Goal: Task Accomplishment & Management: Manage account settings

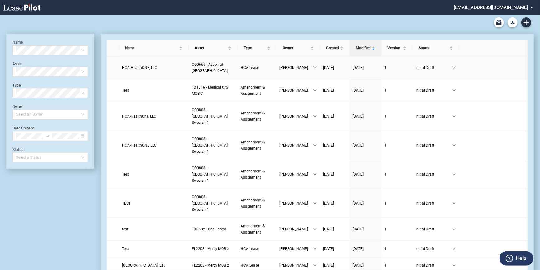
click at [162, 67] on link "HCA-HealthONE, LLC" at bounding box center [153, 67] width 63 height 6
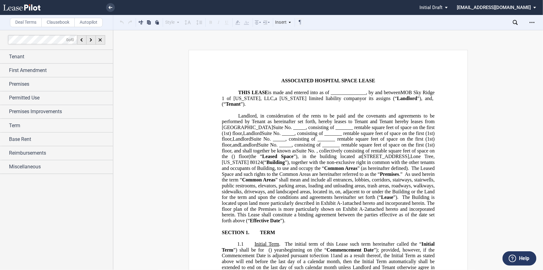
click at [274, 126] on span "Suite No. _____, consisting of _______ rentable square feet of space on the fir…" at bounding box center [329, 139] width 214 height 29
click at [267, 126] on span "Suite No. _____, consisting of _______ rentable square feet of space on the fir…" at bounding box center [329, 139] width 214 height 29
drag, startPoint x: 321, startPoint y: 125, endPoint x: 302, endPoint y: 125, distance: 19.0
click at [302, 125] on span "Suite No. 106 consisting of _______ rentable square feet of space on the first …" at bounding box center [329, 139] width 214 height 29
drag, startPoint x: 254, startPoint y: 131, endPoint x: 241, endPoint y: 132, distance: 13.8
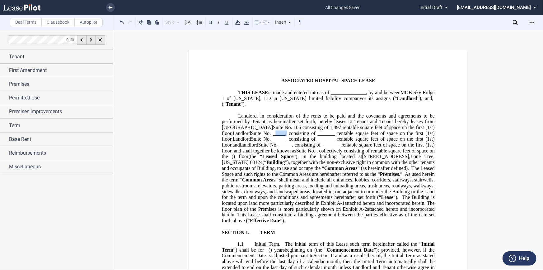
click at [241, 132] on span "Suite No. _____, consisting of _______ rentable square feet of space on the fir…" at bounding box center [329, 138] width 214 height 17
click at [251, 136] on span "Landlord" at bounding box center [242, 139] width 18 height 6
drag, startPoint x: 434, startPoint y: 125, endPoint x: 415, endPoint y: 126, distance: 19.0
click at [415, 130] on span "Landlord Suite No. _____, consisting of _______ rentable square feet of space o…" at bounding box center [329, 138] width 214 height 17
drag, startPoint x: 232, startPoint y: 131, endPoint x: 208, endPoint y: 131, distance: 24.0
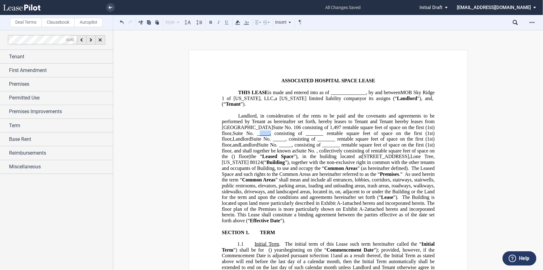
drag, startPoint x: 279, startPoint y: 130, endPoint x: 260, endPoint y: 131, distance: 19.0
click at [260, 131] on span "Suite No. 110, consisting of _______ rentable square feet of space on the first…" at bounding box center [329, 138] width 214 height 17
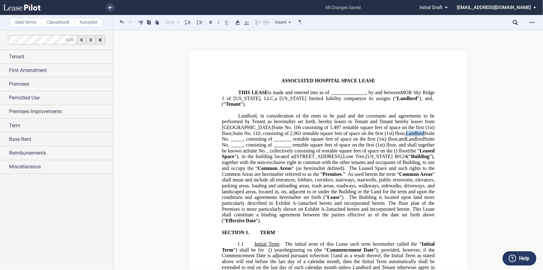
drag, startPoint x: 397, startPoint y: 131, endPoint x: 379, endPoint y: 131, distance: 18.7
click at [379, 131] on span "Landlord Suite No. _____, consisting of _______ rentable square feet of space o…" at bounding box center [329, 135] width 214 height 11
drag, startPoint x: 410, startPoint y: 132, endPoint x: 399, endPoint y: 133, distance: 11.6
click at [399, 133] on span "Suite No. _____, consisting of _______ rentable square feet of space on the fir…" at bounding box center [329, 135] width 214 height 11
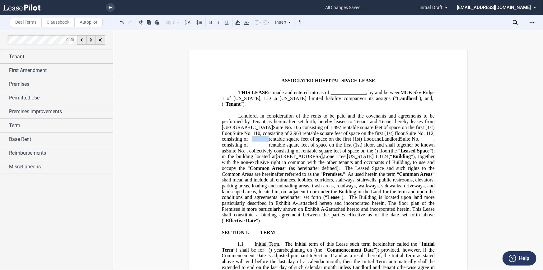
drag, startPoint x: 237, startPoint y: 136, endPoint x: 207, endPoint y: 136, distance: 29.9
drag, startPoint x: 403, startPoint y: 137, endPoint x: 392, endPoint y: 137, distance: 10.9
click at [392, 137] on span "Suite No. _____, consisting of _______ rentable square feet of space on the fir…" at bounding box center [329, 144] width 214 height 17
drag, startPoint x: 239, startPoint y: 141, endPoint x: 196, endPoint y: 141, distance: 42.4
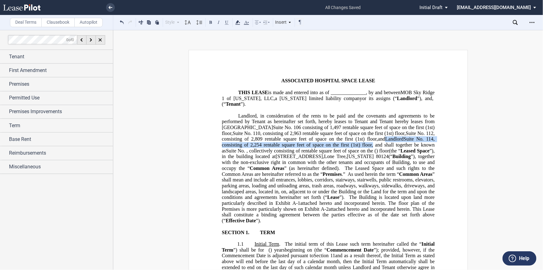
drag, startPoint x: 355, startPoint y: 136, endPoint x: 337, endPoint y: 142, distance: 18.5
click at [337, 142] on span "Landlord Suite No. 114, consisting of 2,254 rentable square feet of space on th…" at bounding box center [329, 144] width 214 height 17
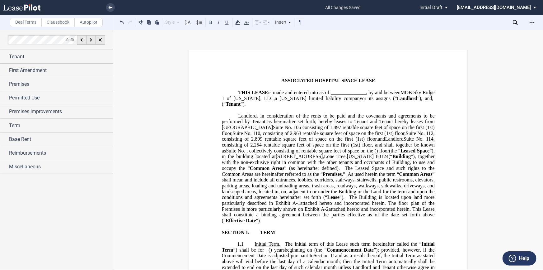
click at [340, 143] on span "Suite No. 114, consisting of 2,254 rentable square feet of space on the first (…" at bounding box center [329, 144] width 214 height 17
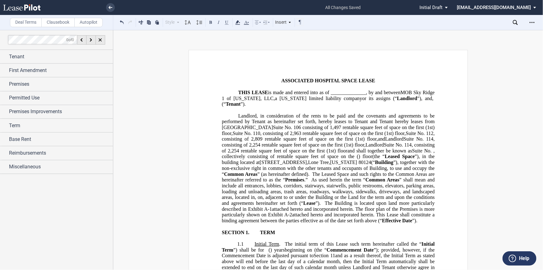
click at [390, 142] on span "Suite No. 114, consisting of 2,254 rentable square feet of space on the first (…" at bounding box center [329, 147] width 214 height 11
drag, startPoint x: 433, startPoint y: 141, endPoint x: 422, endPoint y: 142, distance: 11.6
click at [422, 142] on span "Suite No. 125, consisting of 2,254 rentable square feet of space on the first (…" at bounding box center [329, 147] width 214 height 11
click at [331, 148] on span "Suite No. 125, consisting of 2,522 rentable square feet of space on the first (…" at bounding box center [329, 147] width 214 height 11
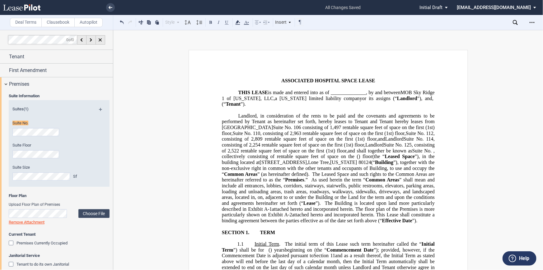
click at [2, 133] on div "Suite Information Suites (1) Suite No. Suite Floor Suite Size Sf Floor Plan" at bounding box center [56, 184] width 113 height 187
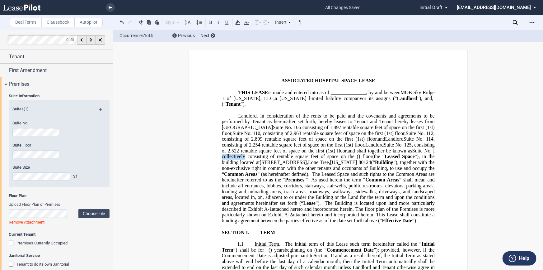
drag, startPoint x: 245, startPoint y: 153, endPoint x: 214, endPoint y: 153, distance: 30.5
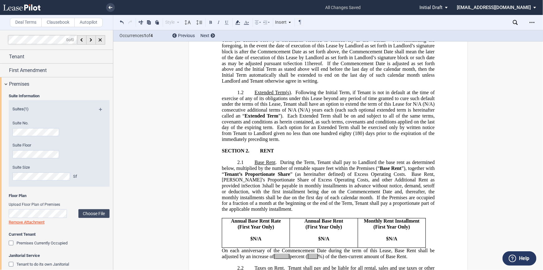
scroll to position [255, 0]
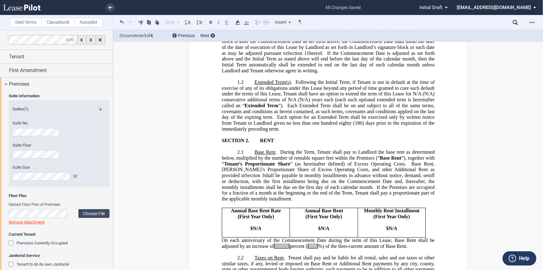
click at [290, 243] on span "percent (" at bounding box center [299, 246] width 18 height 6
click at [312, 237] on span "On each anniversary of the Commencement Date during the term of this Lease, Bas…" at bounding box center [329, 242] width 214 height 11
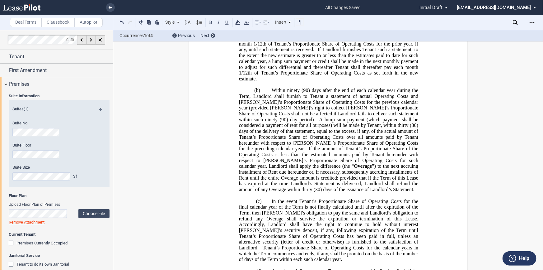
scroll to position [8181, 0]
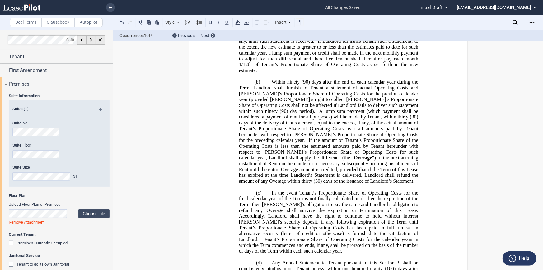
drag, startPoint x: 393, startPoint y: 146, endPoint x: 311, endPoint y: 147, distance: 81.6
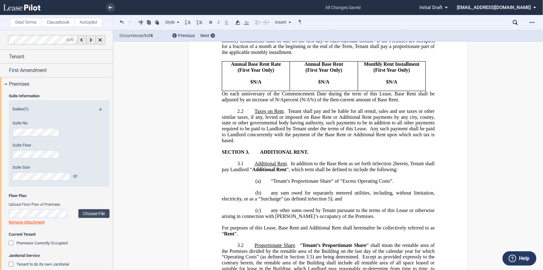
scroll to position [0, 0]
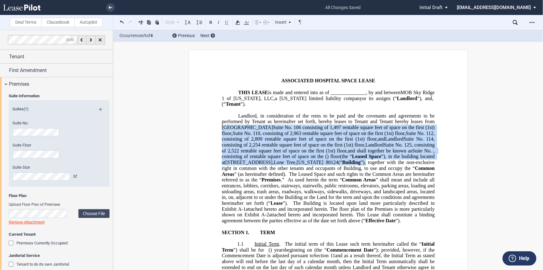
drag, startPoint x: 216, startPoint y: 125, endPoint x: 404, endPoint y: 160, distance: 190.7
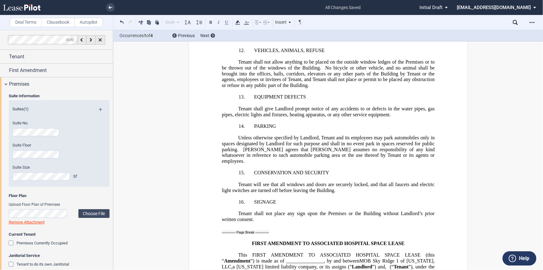
scroll to position [7417, 0]
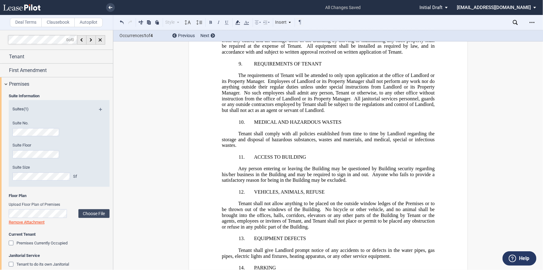
click at [123, 22] on button at bounding box center [121, 21] width 7 height 7
drag, startPoint x: 300, startPoint y: 119, endPoint x: 290, endPoint y: 119, distance: 10.0
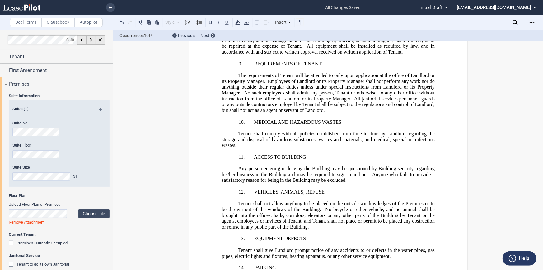
drag, startPoint x: 327, startPoint y: 118, endPoint x: 252, endPoint y: 120, distance: 75.4
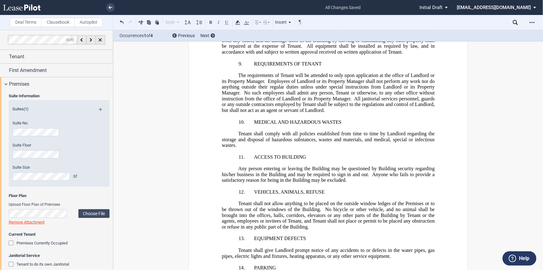
drag, startPoint x: 326, startPoint y: 118, endPoint x: 248, endPoint y: 119, distance: 78.2
drag, startPoint x: 299, startPoint y: 119, endPoint x: 250, endPoint y: 119, distance: 49.2
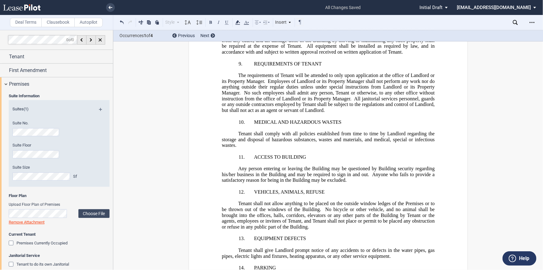
drag, startPoint x: 277, startPoint y: 120, endPoint x: 252, endPoint y: 120, distance: 25.2
drag, startPoint x: 371, startPoint y: 119, endPoint x: 325, endPoint y: 120, distance: 45.5
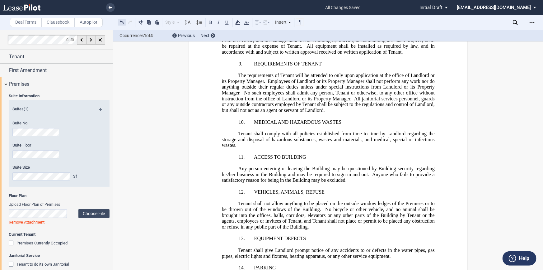
click at [123, 23] on button at bounding box center [121, 21] width 7 height 7
click at [123, 23] on div "Style Normal 8pt 9pt 10pt 10.5pt 11pt 12pt 14pt 16pt Normal 1 1.15 1.5 2 3 No C…" at bounding box center [211, 22] width 186 height 8
click at [122, 22] on button at bounding box center [121, 21] width 7 height 7
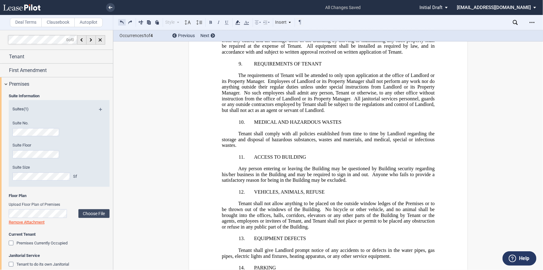
click at [122, 22] on button at bounding box center [121, 21] width 7 height 7
drag, startPoint x: 249, startPoint y: 119, endPoint x: 202, endPoint y: 119, distance: 46.7
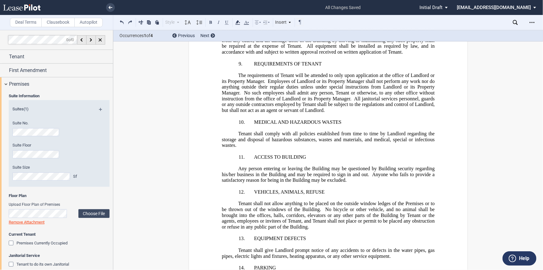
drag, startPoint x: 290, startPoint y: 127, endPoint x: 283, endPoint y: 133, distance: 8.6
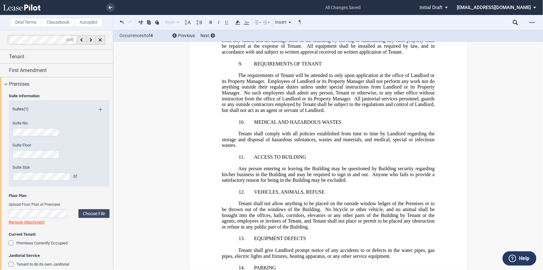
drag, startPoint x: 285, startPoint y: 131, endPoint x: 255, endPoint y: 135, distance: 29.9
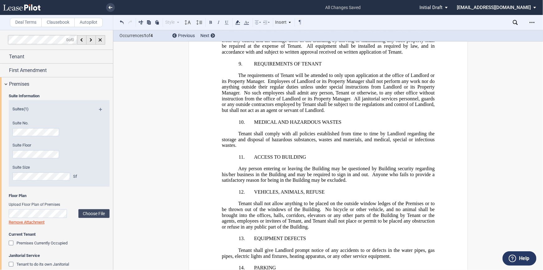
drag, startPoint x: 300, startPoint y: 129, endPoint x: 285, endPoint y: 149, distance: 25.8
drag, startPoint x: 402, startPoint y: 158, endPoint x: 280, endPoint y: 154, distance: 122.1
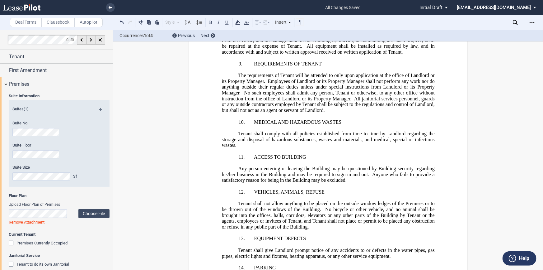
drag, startPoint x: 297, startPoint y: 130, endPoint x: 289, endPoint y: 139, distance: 11.9
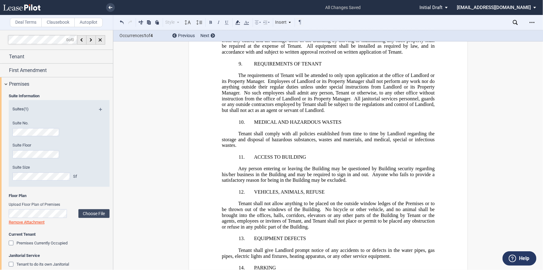
drag, startPoint x: 310, startPoint y: 129, endPoint x: 281, endPoint y: 132, distance: 28.8
drag, startPoint x: 240, startPoint y: 135, endPoint x: 209, endPoint y: 136, distance: 30.9
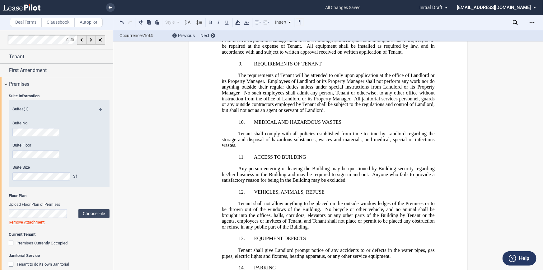
drag, startPoint x: 240, startPoint y: 140, endPoint x: 201, endPoint y: 142, distance: 39.3
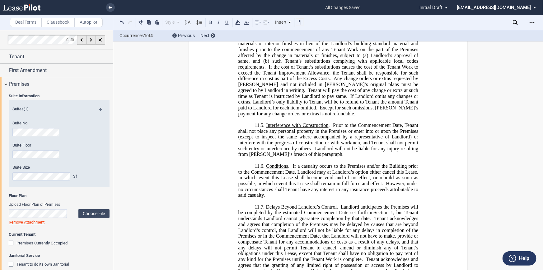
scroll to position [8970, 0]
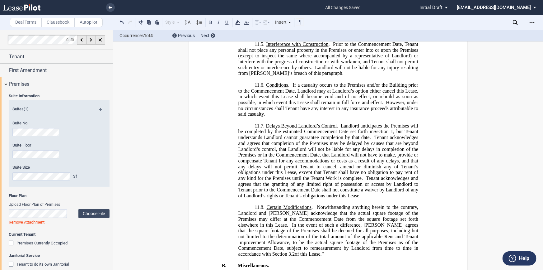
drag, startPoint x: 375, startPoint y: 140, endPoint x: 344, endPoint y: 139, distance: 30.8
click at [223, 23] on button at bounding box center [226, 21] width 7 height 7
drag, startPoint x: 403, startPoint y: 156, endPoint x: 342, endPoint y: 156, distance: 60.4
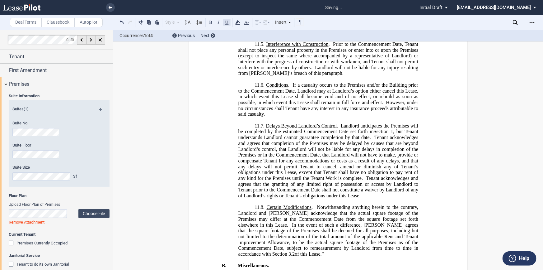
click at [224, 23] on button at bounding box center [226, 21] width 7 height 7
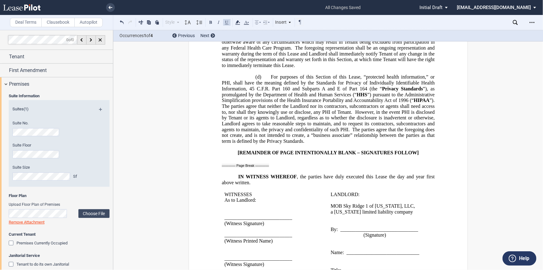
scroll to position [6026, 0]
drag, startPoint x: 379, startPoint y: 100, endPoint x: 345, endPoint y: 101, distance: 33.6
click at [225, 23] on button at bounding box center [226, 21] width 7 height 7
drag, startPoint x: 397, startPoint y: 116, endPoint x: 341, endPoint y: 116, distance: 55.4
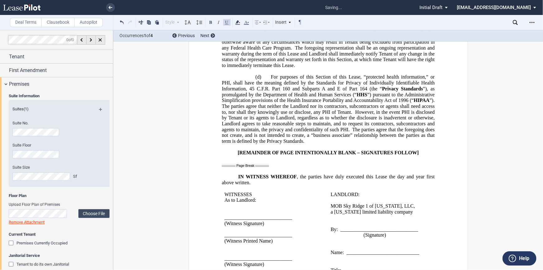
click at [224, 23] on button at bounding box center [226, 21] width 7 height 7
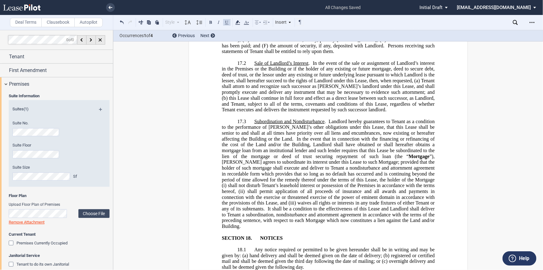
scroll to position [4808, 0]
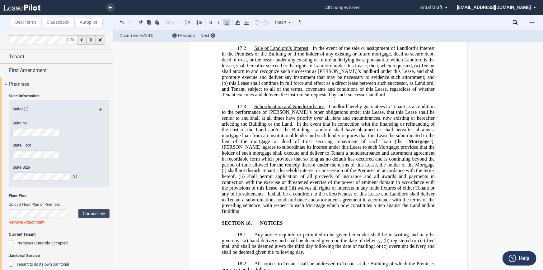
click at [220, 187] on div "﻿ ASSOCIATED HOSPITAL SPACE LEASE ﻿ THIS LEASE is made and entered into as of _…" at bounding box center [329, 36] width 280 height 9590
drag, startPoint x: 275, startPoint y: 188, endPoint x: 187, endPoint y: 191, distance: 88.2
click at [189, 191] on div "﻿ ASSOCIATED HOSPITAL SPACE LEASE ﻿ THIS LEASE is made and entered into as of _…" at bounding box center [329, 36] width 280 height 9590
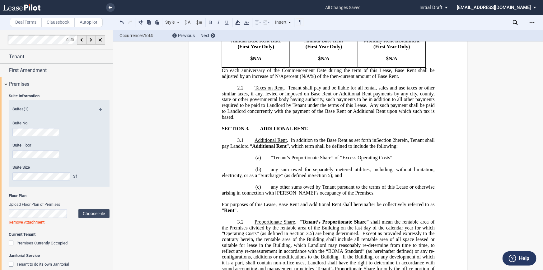
scroll to position [339, 0]
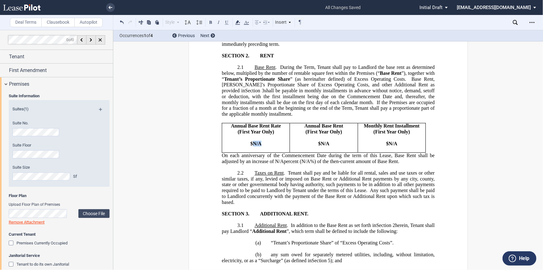
drag, startPoint x: 261, startPoint y: 126, endPoint x: 251, endPoint y: 127, distance: 10.0
click at [251, 141] on p "$N/A" at bounding box center [256, 144] width 63 height 6
click at [228, 22] on button at bounding box center [226, 21] width 7 height 7
drag, startPoint x: 327, startPoint y: 128, endPoint x: 320, endPoint y: 128, distance: 7.5
click at [320, 141] on span "$N/A" at bounding box center [323, 144] width 11 height 6
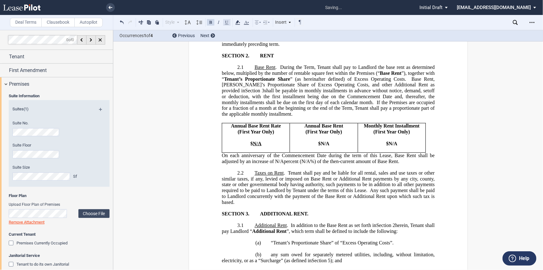
click at [224, 21] on button at bounding box center [226, 21] width 7 height 7
drag, startPoint x: 395, startPoint y: 126, endPoint x: 387, endPoint y: 128, distance: 8.9
click at [387, 141] on p "$N/A" at bounding box center [391, 144] width 63 height 6
click at [225, 23] on button at bounding box center [226, 21] width 7 height 7
drag, startPoint x: 282, startPoint y: 144, endPoint x: 274, endPoint y: 144, distance: 8.1
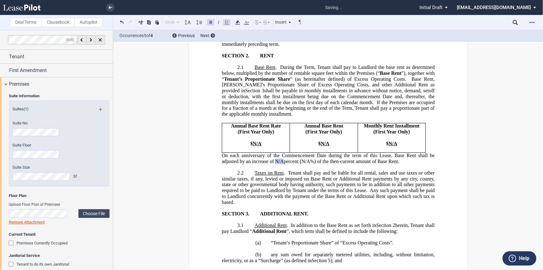
click at [274, 153] on span "On each anniversary of the Commencement Date during the term of this Lease, Bas…" at bounding box center [329, 158] width 214 height 11
click at [227, 25] on button at bounding box center [226, 21] width 7 height 7
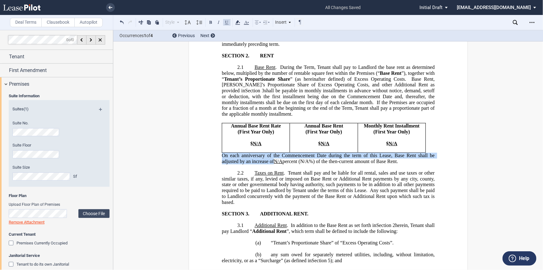
drag, startPoint x: 310, startPoint y: 145, endPoint x: 302, endPoint y: 144, distance: 7.2
click at [302, 153] on span "On each anniversary of the Commencement Date during the term of this Lease, Bas…" at bounding box center [329, 158] width 214 height 11
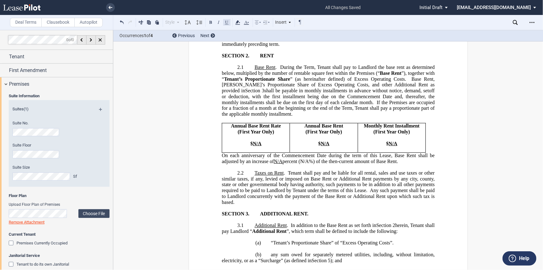
click at [228, 25] on button at bounding box center [226, 21] width 7 height 7
click at [310, 211] on p "SECTION 3. ADDITIONAL RENT." at bounding box center [343, 214] width 183 height 6
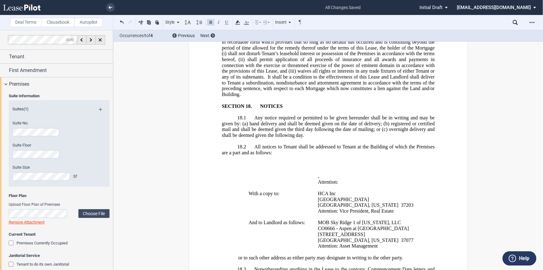
scroll to position [4926, 0]
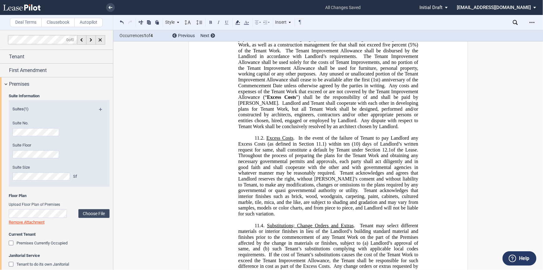
scroll to position [8659, 0]
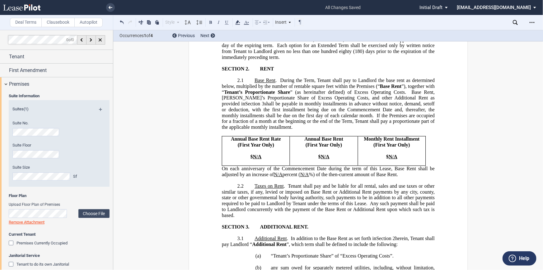
scroll to position [0, 0]
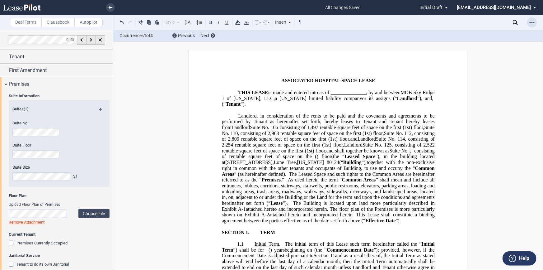
click at [535, 23] on icon "Open Lease options menu" at bounding box center [532, 22] width 5 height 5
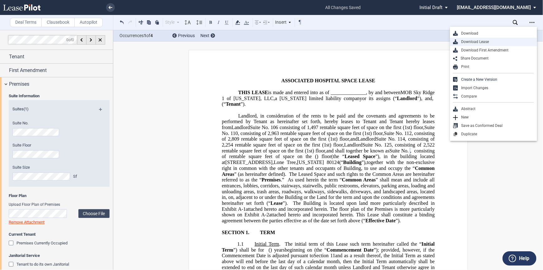
click at [514, 39] on div "Download Lease" at bounding box center [496, 41] width 76 height 5
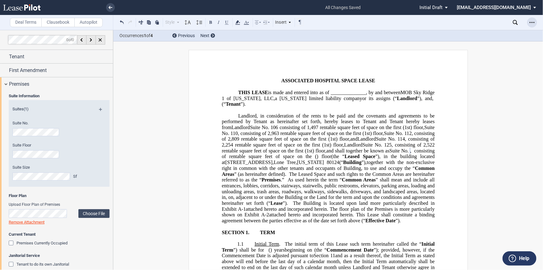
click at [531, 24] on icon "Open Lease options menu" at bounding box center [532, 22] width 5 height 5
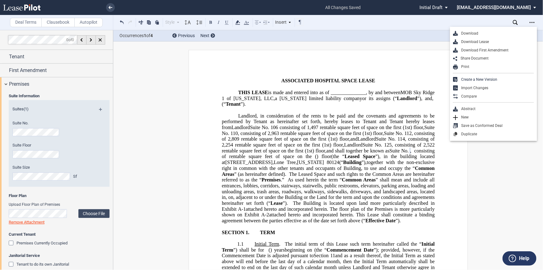
click at [504, 48] on div "Download First Amendment" at bounding box center [496, 50] width 76 height 5
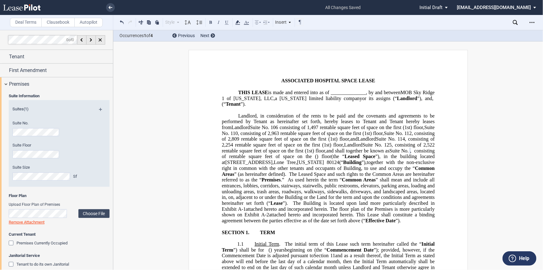
click at [107, 10] on li at bounding box center [89, 7] width 51 height 15
click at [109, 9] on icon at bounding box center [111, 7] width 4 height 3
